Goal: Information Seeking & Learning: Learn about a topic

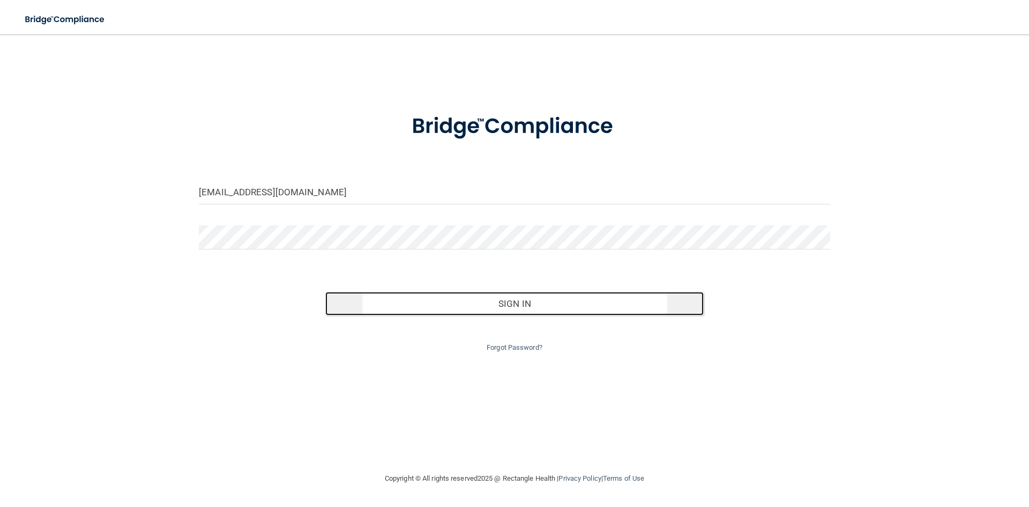
click at [499, 303] on button "Sign In" at bounding box center [514, 304] width 379 height 24
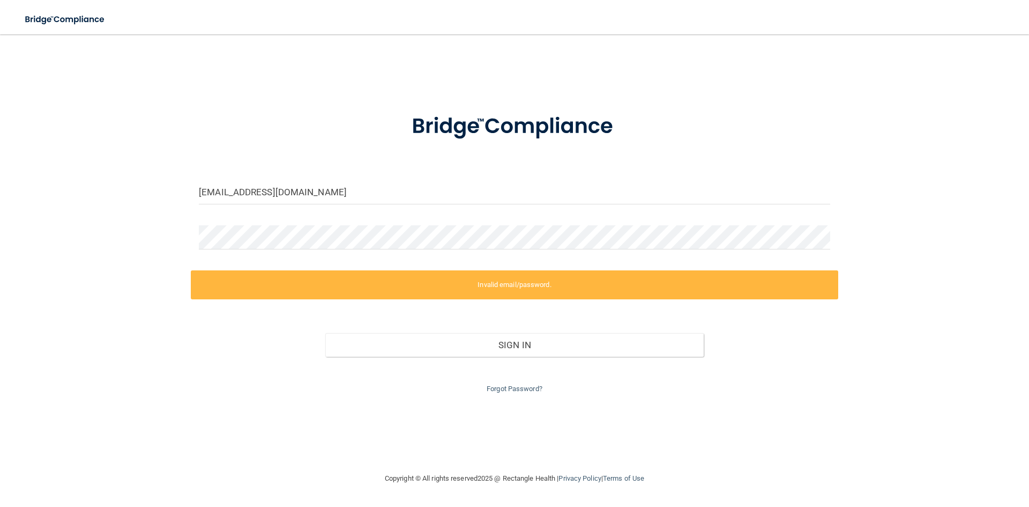
click at [444, 255] on div at bounding box center [514, 241] width 647 height 32
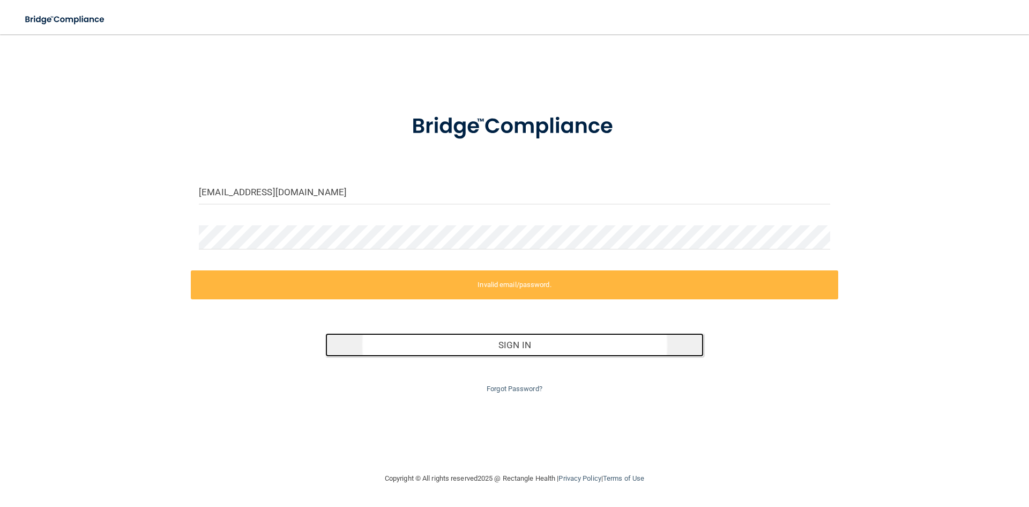
click at [531, 336] on button "Sign In" at bounding box center [514, 345] width 379 height 24
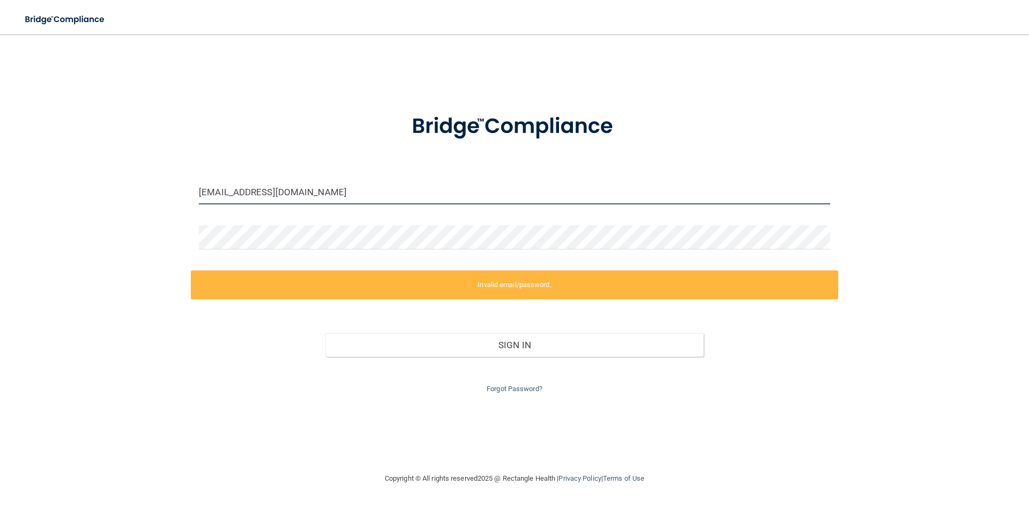
drag, startPoint x: 388, startPoint y: 191, endPoint x: 0, endPoint y: 137, distance: 391.8
click at [0, 160] on main "[EMAIL_ADDRESS][DOMAIN_NAME] Invalid email/password. You don't have permission …" at bounding box center [514, 270] width 1029 height 472
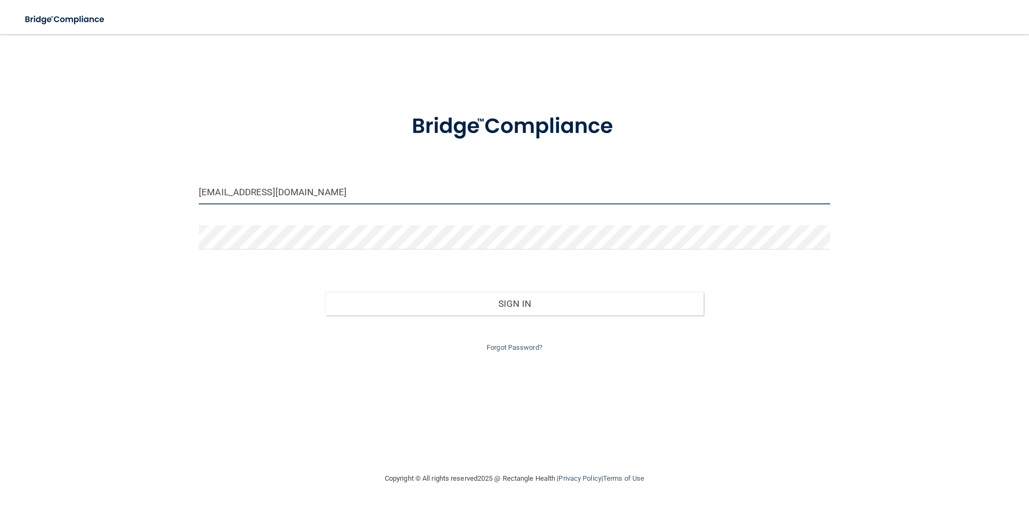
type input "[EMAIL_ADDRESS][DOMAIN_NAME]"
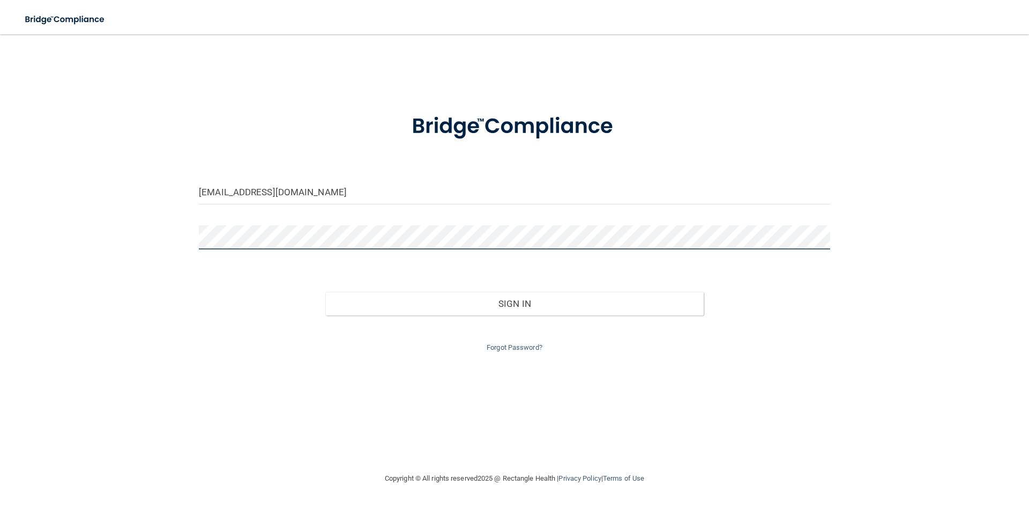
click at [325, 292] on button "Sign In" at bounding box center [514, 304] width 379 height 24
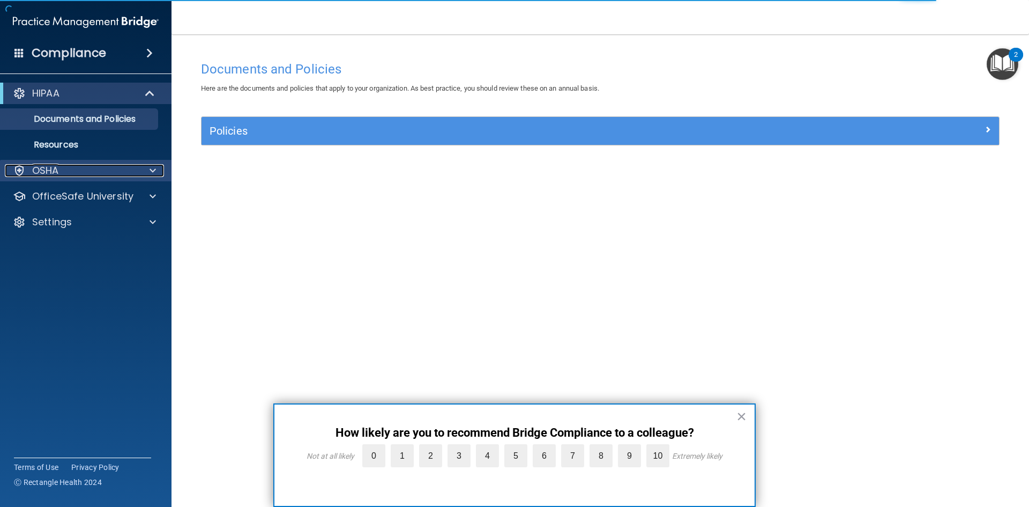
click at [152, 172] on span at bounding box center [153, 170] width 6 height 13
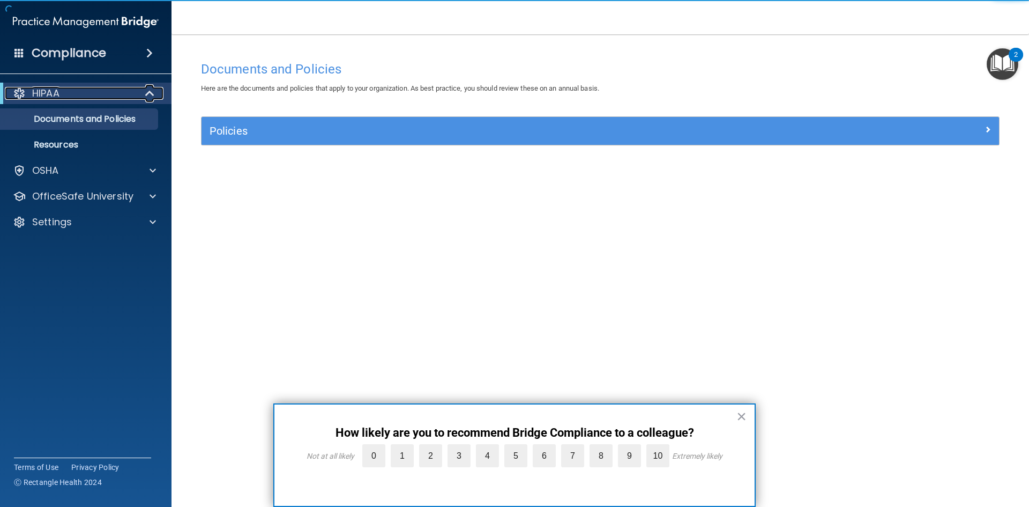
click at [147, 93] on span at bounding box center [150, 93] width 9 height 13
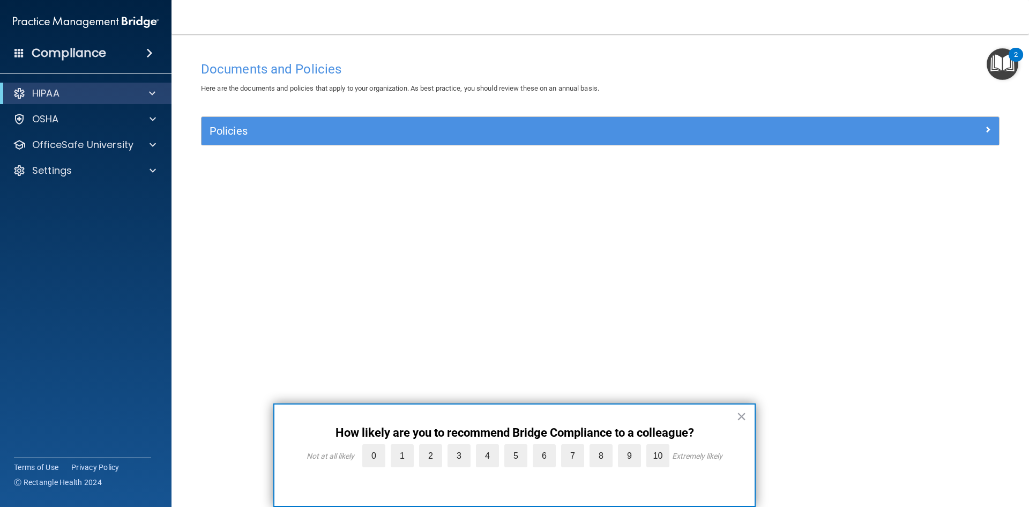
click at [151, 66] on div "Compliance HIPAA Documents and Policies Report an Incident Business Associates …" at bounding box center [86, 253] width 172 height 507
click at [151, 56] on span at bounding box center [149, 53] width 6 height 13
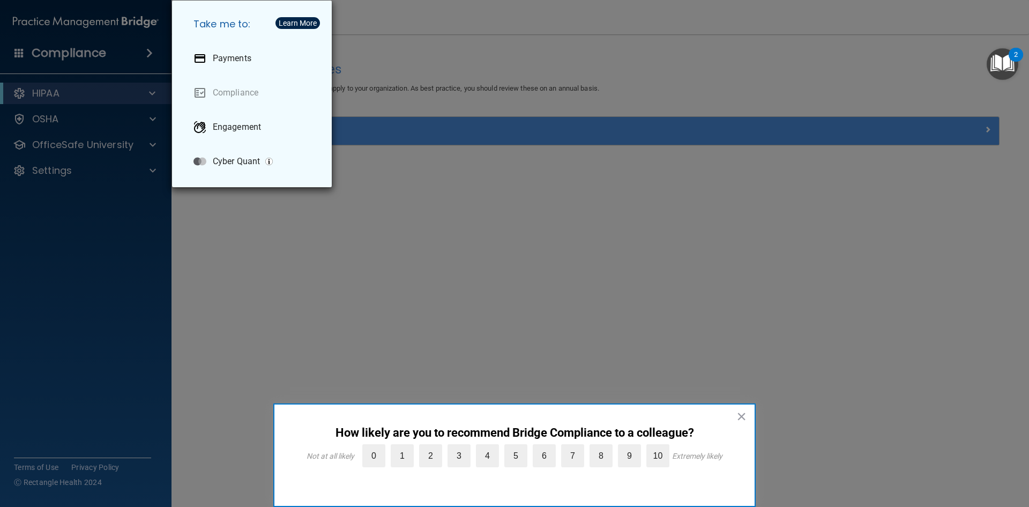
click at [525, 219] on div "Take me to: Payments Compliance Engagement Cyber Quant" at bounding box center [514, 253] width 1029 height 507
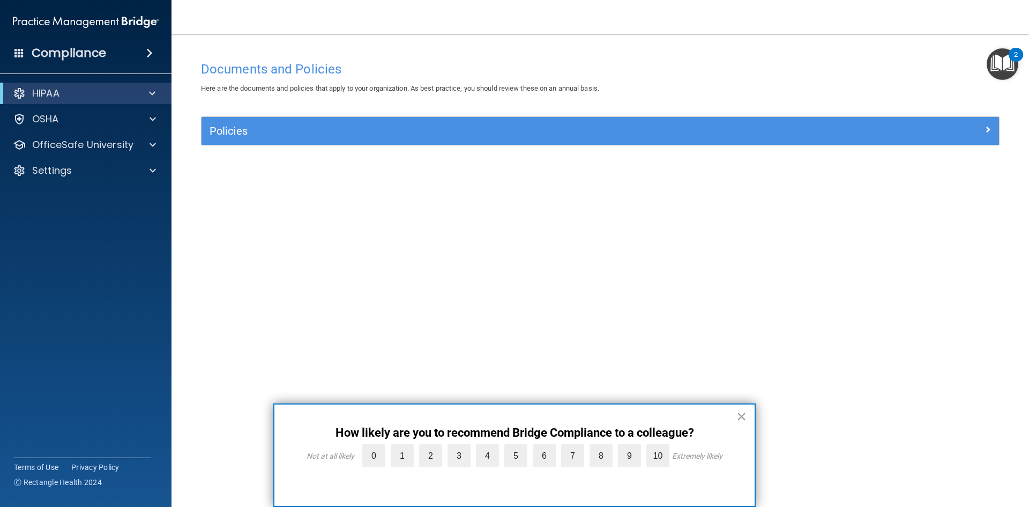
click at [738, 410] on button "×" at bounding box center [741, 415] width 10 height 17
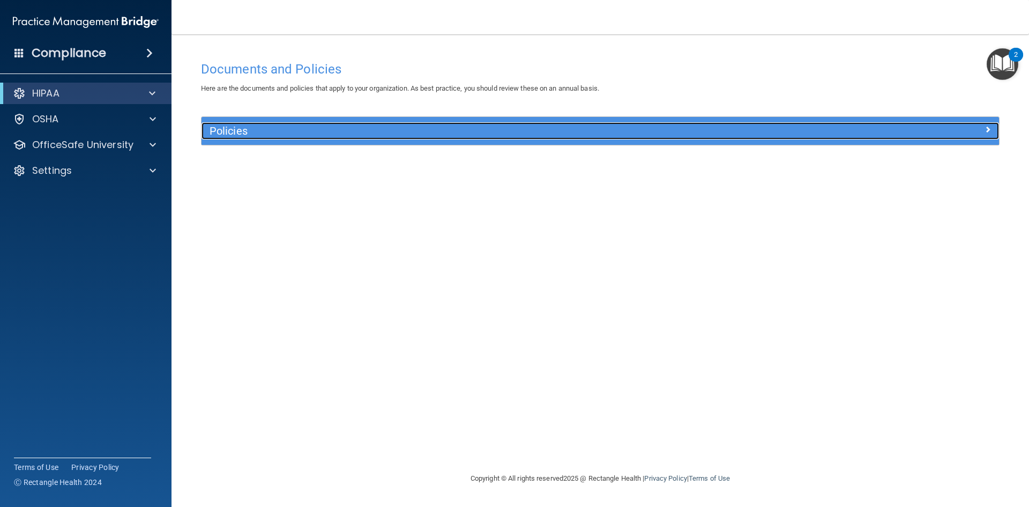
click at [248, 123] on div "Policies" at bounding box center [501, 130] width 598 height 17
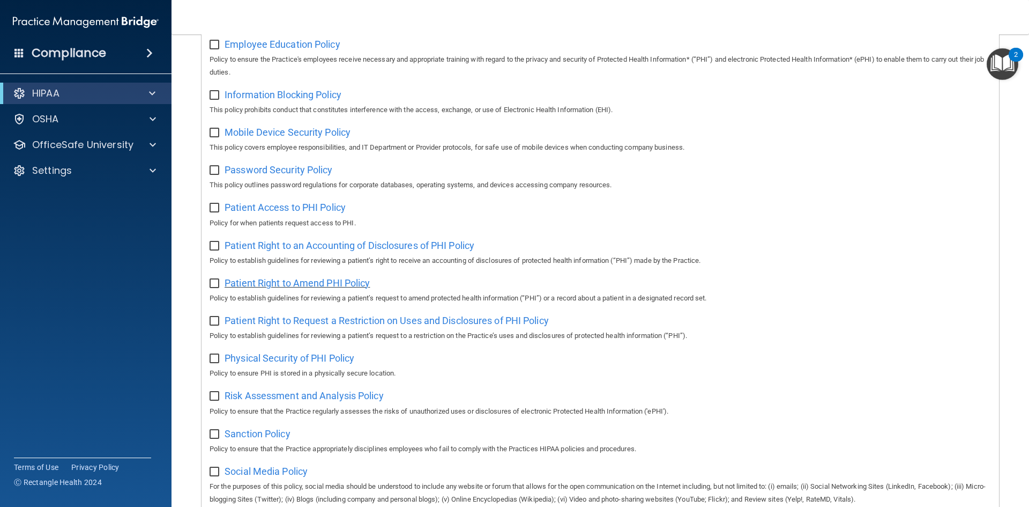
scroll to position [375, 0]
click at [318, 212] on span "Patient Access to PHI Policy" at bounding box center [285, 206] width 121 height 11
click at [149, 143] on div at bounding box center [151, 144] width 27 height 13
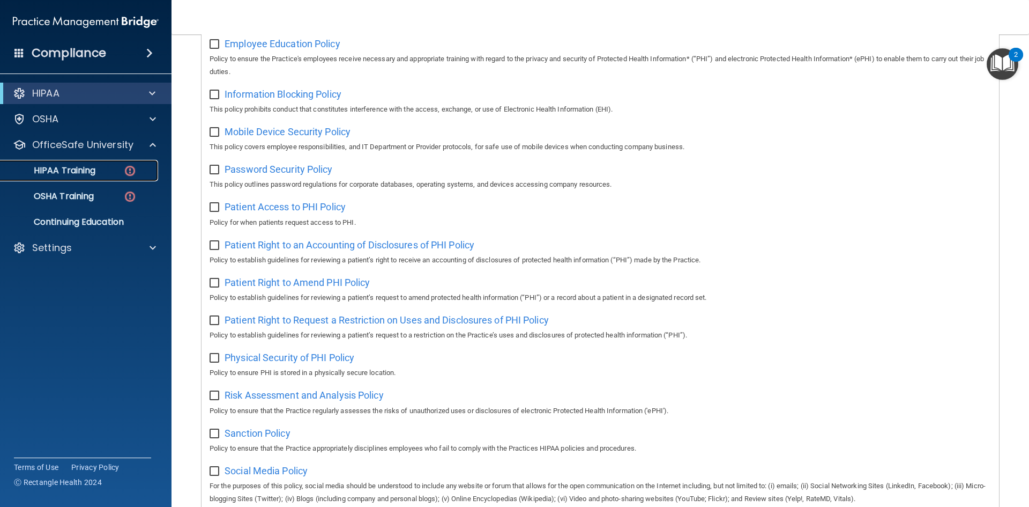
click at [86, 173] on p "HIPAA Training" at bounding box center [51, 170] width 88 height 11
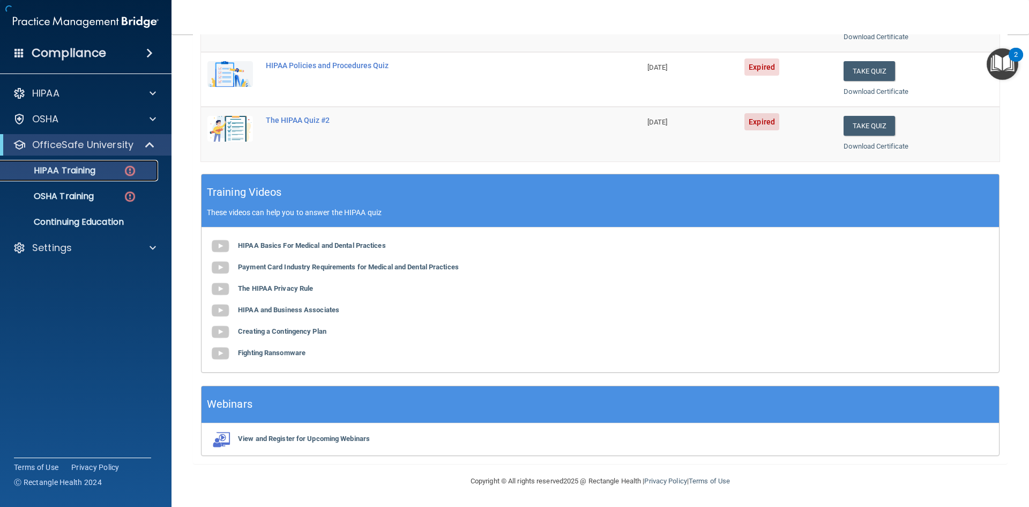
scroll to position [301, 0]
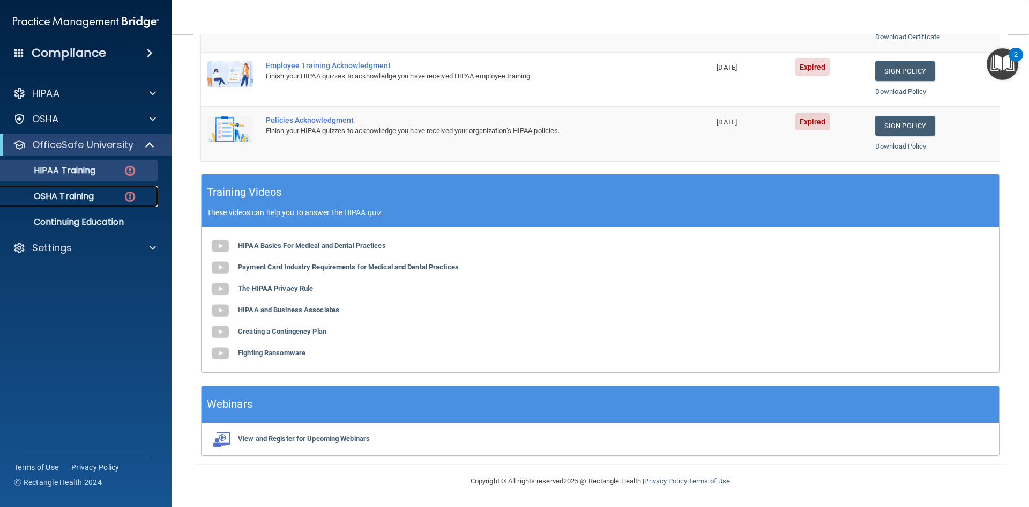
click at [110, 198] on div "OSHA Training" at bounding box center [80, 196] width 146 height 11
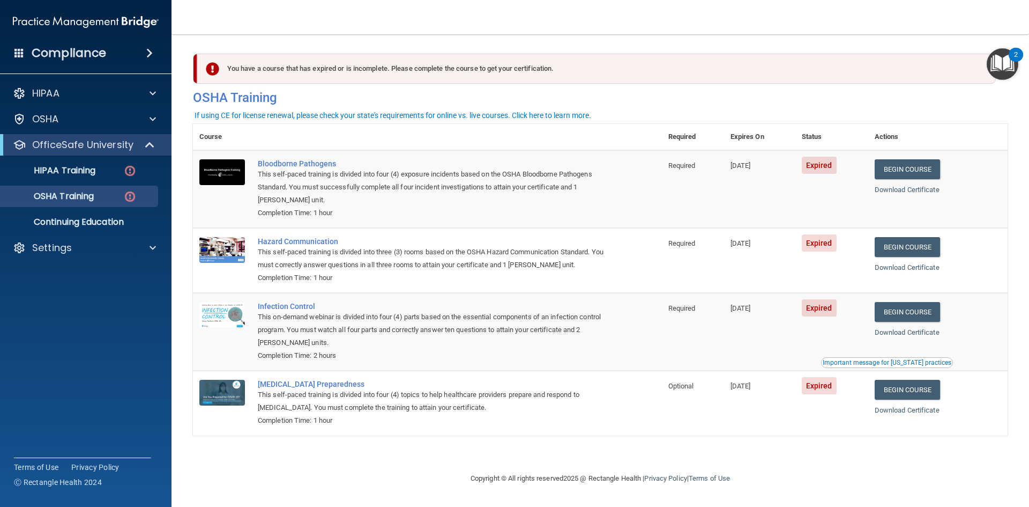
click at [120, 233] on div "HIPAA Documents and Policies Report an Incident Business Associates Emergency P…" at bounding box center [86, 172] width 172 height 189
click at [111, 223] on p "Continuing Education" at bounding box center [80, 222] width 146 height 11
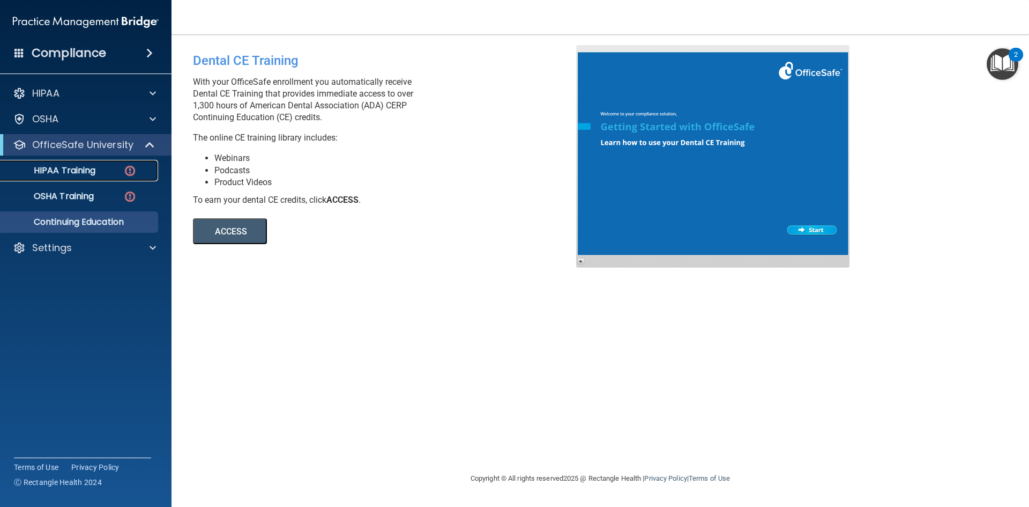
click at [75, 178] on link "HIPAA Training" at bounding box center [73, 170] width 169 height 21
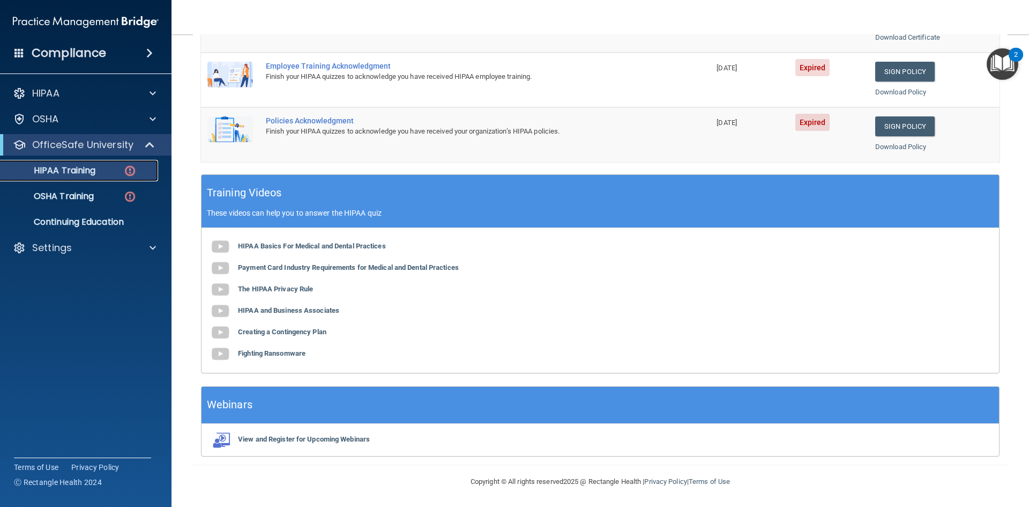
scroll to position [301, 0]
click at [76, 200] on p "OSHA Training" at bounding box center [50, 196] width 87 height 11
